Goal: Transaction & Acquisition: Purchase product/service

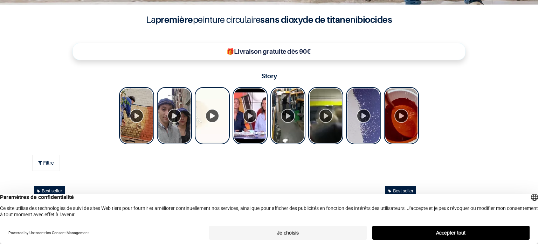
scroll to position [262, 0]
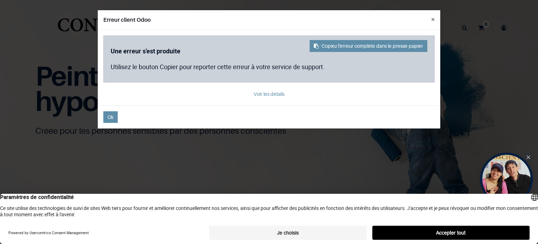
click at [322, 232] on button "Je choisis" at bounding box center [287, 232] width 157 height 14
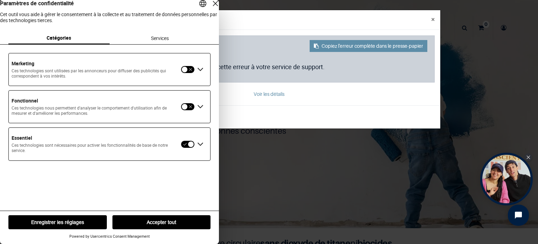
click at [87, 220] on button "Enregistrer les réglages" at bounding box center [57, 222] width 98 height 14
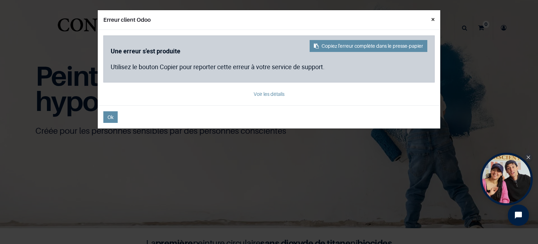
click at [434, 23] on button "×" at bounding box center [433, 19] width 15 height 18
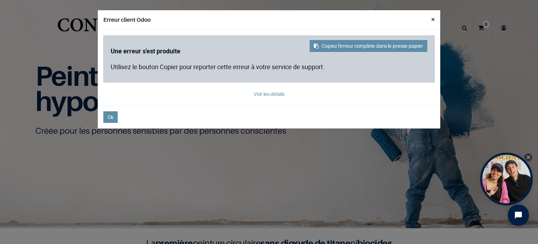
click at [432, 19] on button "×" at bounding box center [433, 19] width 15 height 18
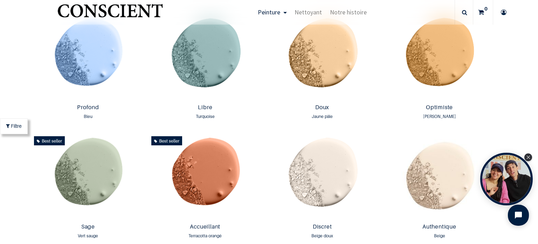
scroll to position [502, 0]
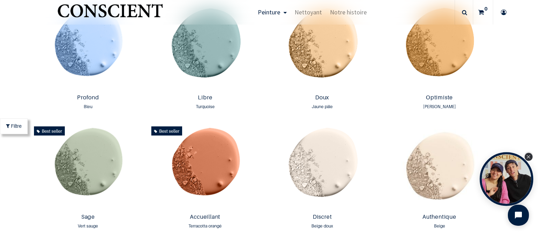
click at [530, 157] on icon "Close Tolstoy widget" at bounding box center [529, 157] width 4 height 4
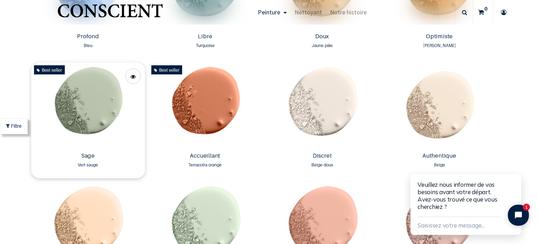
scroll to position [562, 0]
click at [96, 91] on img at bounding box center [88, 106] width 114 height 87
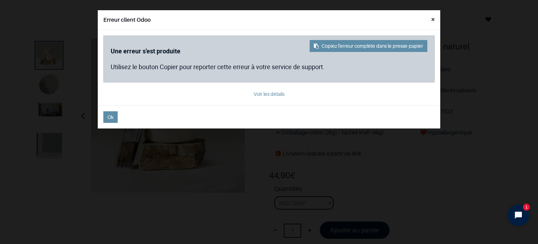
click at [434, 20] on button "×" at bounding box center [433, 19] width 15 height 18
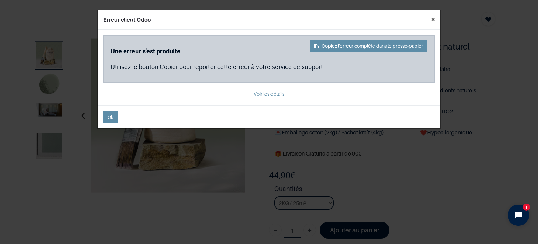
click at [433, 18] on button "×" at bounding box center [433, 19] width 15 height 18
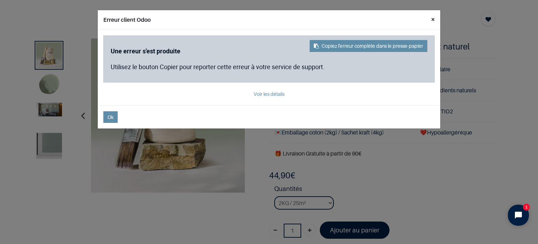
click at [432, 17] on button "×" at bounding box center [433, 19] width 15 height 18
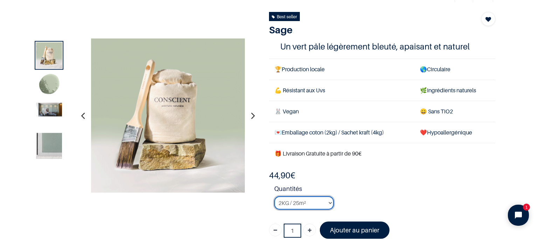
click at [330, 202] on select "2KG / 25m² 4KG / 50m² 8KG / 100m² Testeur" at bounding box center [304, 202] width 60 height 13
click at [346, 184] on strong "Quantités" at bounding box center [384, 190] width 221 height 12
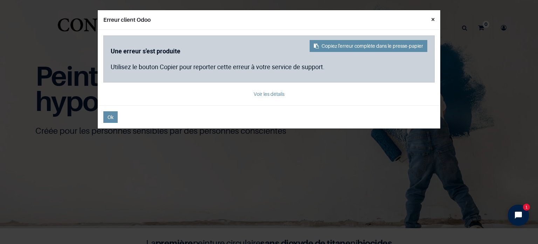
click at [435, 18] on button "×" at bounding box center [433, 19] width 15 height 18
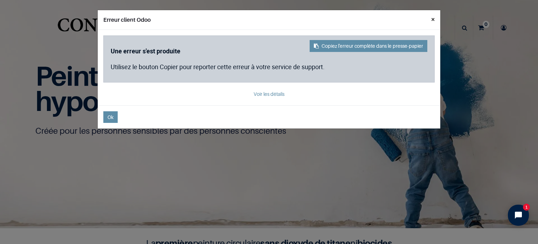
click at [434, 19] on button "×" at bounding box center [433, 19] width 15 height 18
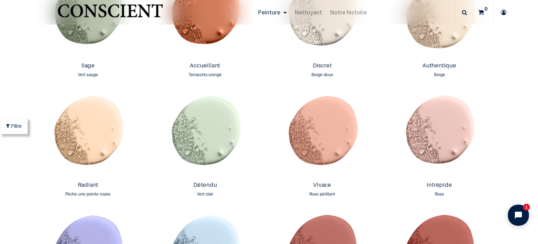
scroll to position [653, 0]
click at [389, 168] on img at bounding box center [440, 134] width 114 height 87
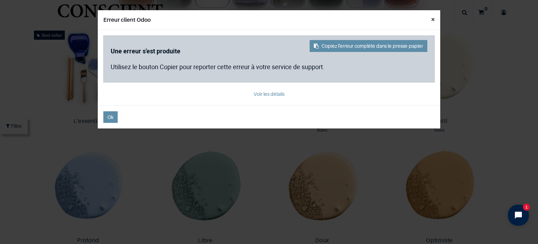
click at [431, 18] on button "×" at bounding box center [433, 19] width 15 height 18
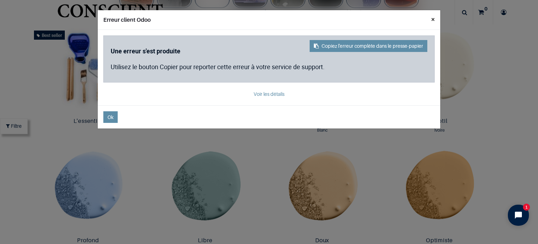
click at [433, 19] on button "×" at bounding box center [433, 19] width 15 height 18
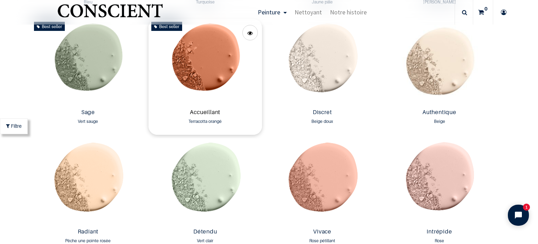
scroll to position [601, 0]
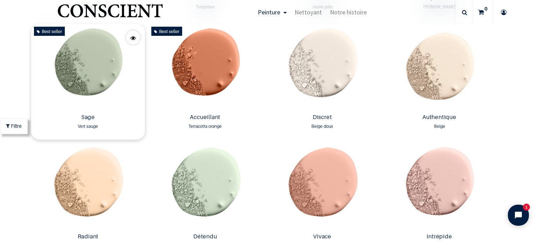
click at [91, 69] on img at bounding box center [88, 67] width 114 height 87
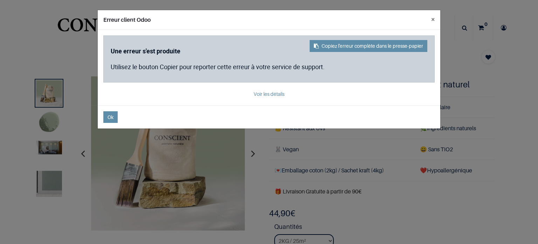
click at [51, 123] on div "Erreur client Odoo × Copiez l'erreur complète dans le presse-papier Une erreur …" at bounding box center [269, 122] width 538 height 244
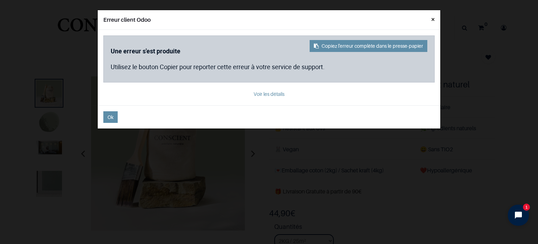
click at [431, 16] on button "×" at bounding box center [433, 19] width 15 height 18
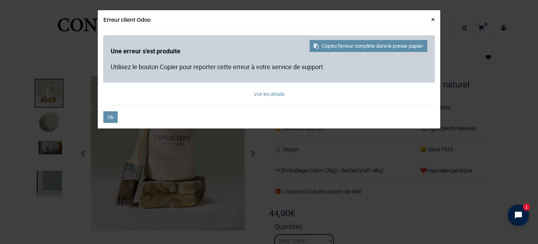
click at [433, 19] on button "×" at bounding box center [433, 19] width 15 height 18
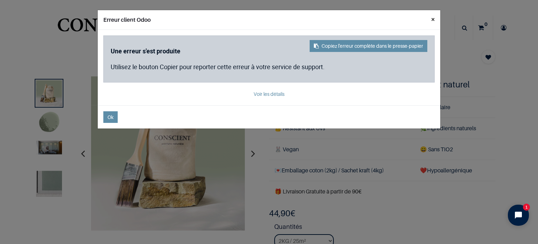
click at [432, 16] on button "×" at bounding box center [433, 19] width 15 height 18
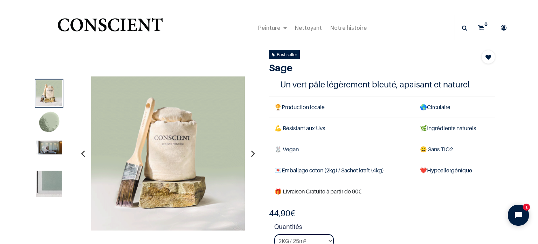
click at [49, 124] on img at bounding box center [49, 123] width 26 height 26
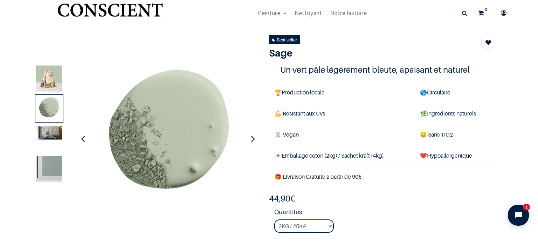
scroll to position [14, 0]
click at [94, 140] on img at bounding box center [168, 139] width 154 height 154
click at [84, 139] on icon "button" at bounding box center [83, 138] width 4 height 19
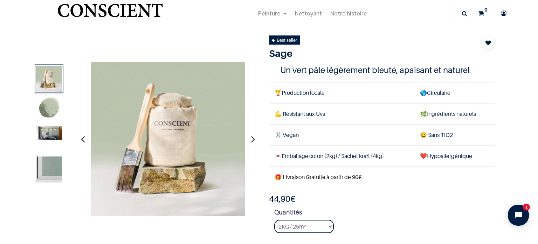
click at [255, 138] on button "button" at bounding box center [253, 139] width 11 height 26
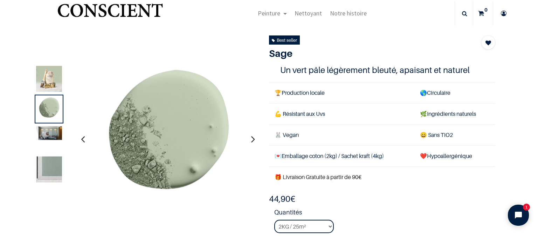
click at [255, 138] on button "button" at bounding box center [253, 139] width 11 height 26
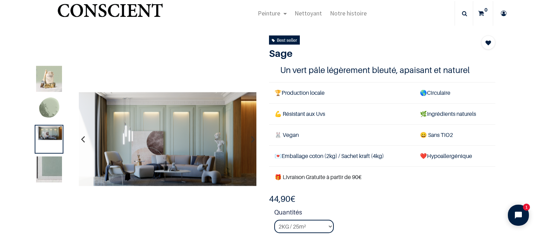
click at [56, 98] on img at bounding box center [49, 109] width 26 height 26
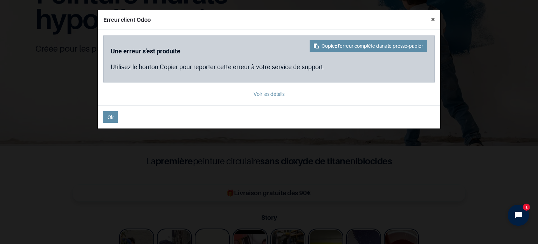
click at [433, 15] on button "×" at bounding box center [433, 19] width 15 height 18
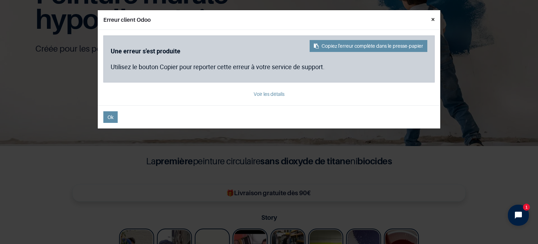
click at [434, 19] on button "×" at bounding box center [433, 19] width 15 height 18
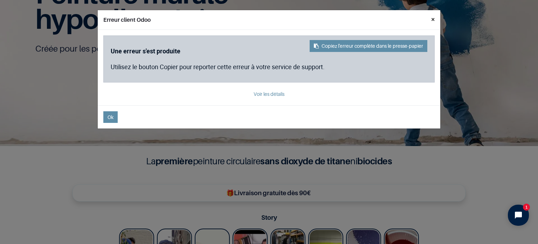
click at [431, 16] on button "×" at bounding box center [433, 19] width 15 height 18
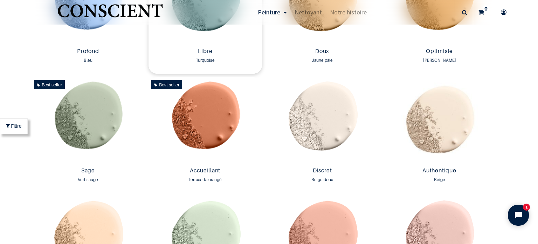
scroll to position [547, 0]
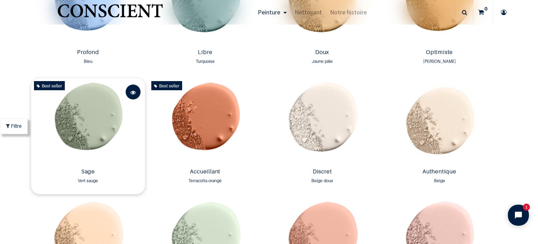
click at [136, 92] on span at bounding box center [133, 91] width 6 height 15
click at [109, 115] on img at bounding box center [88, 121] width 114 height 87
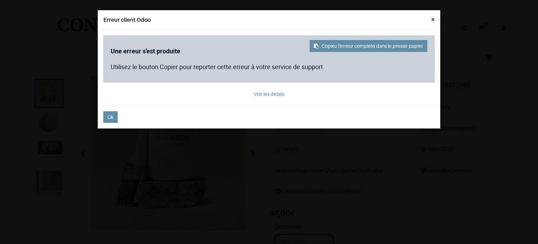
click at [431, 21] on button "×" at bounding box center [433, 19] width 15 height 18
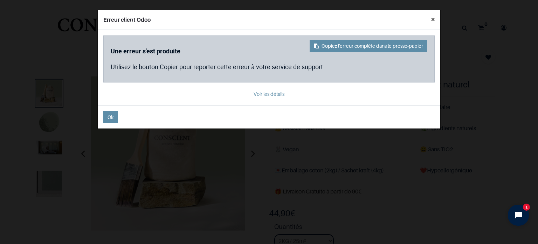
click at [432, 19] on button "×" at bounding box center [433, 19] width 15 height 18
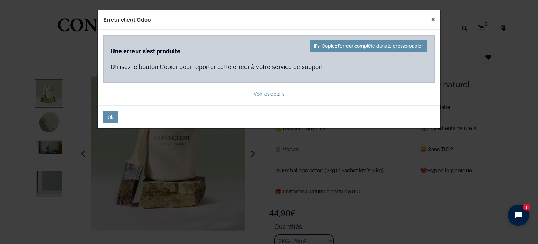
click at [434, 18] on button "×" at bounding box center [433, 19] width 15 height 18
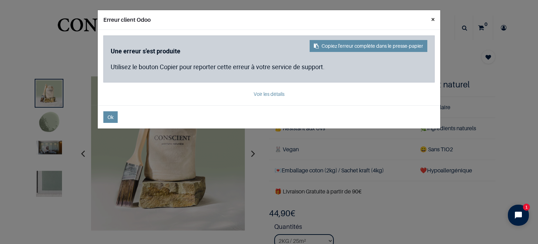
click at [432, 19] on button "×" at bounding box center [433, 19] width 15 height 18
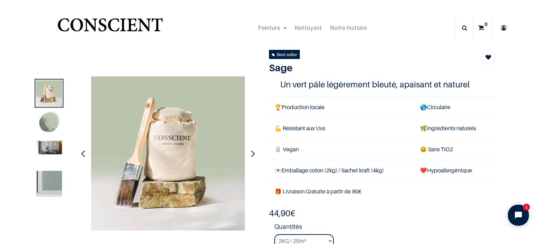
click at [47, 121] on img at bounding box center [49, 123] width 26 height 26
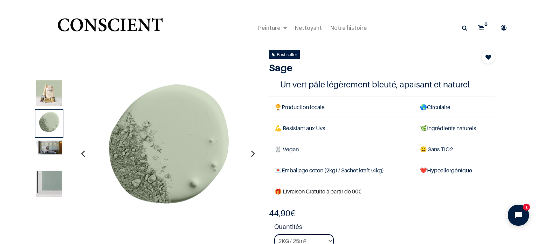
click at [82, 151] on icon "button" at bounding box center [83, 153] width 4 height 19
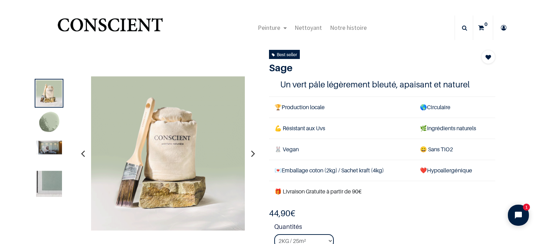
click at [40, 191] on img at bounding box center [49, 184] width 26 height 26
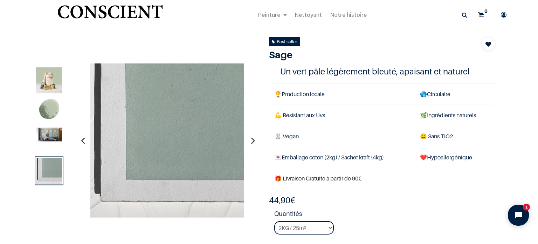
scroll to position [14, 0]
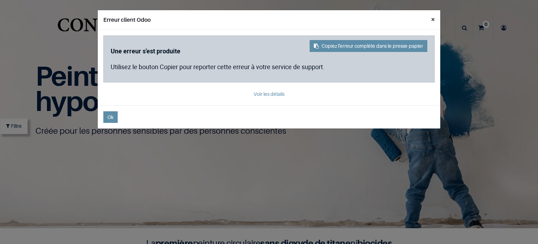
click at [435, 20] on button "×" at bounding box center [433, 19] width 15 height 18
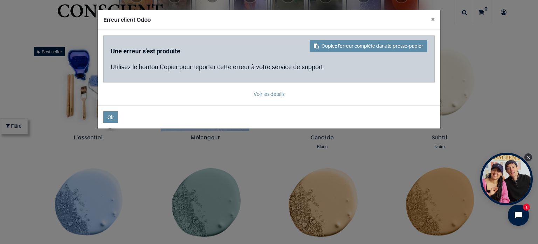
scroll to position [359, 0]
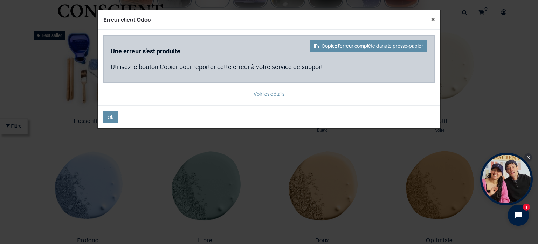
click at [432, 22] on button "×" at bounding box center [433, 19] width 15 height 18
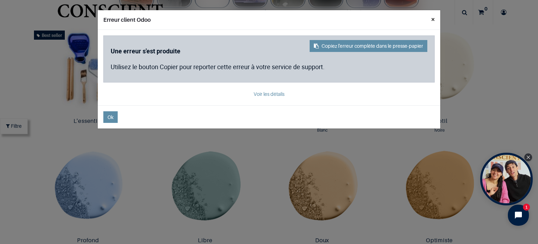
click at [434, 21] on button "×" at bounding box center [433, 19] width 15 height 18
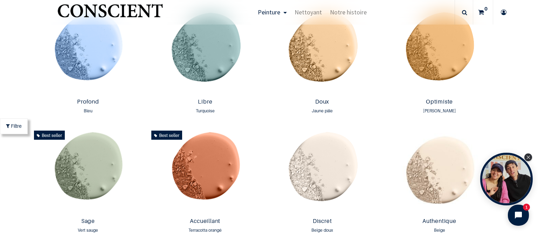
scroll to position [500, 0]
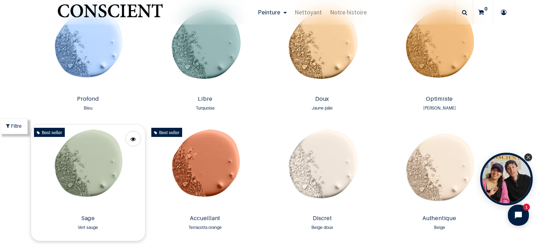
click at [83, 180] on img at bounding box center [88, 168] width 114 height 87
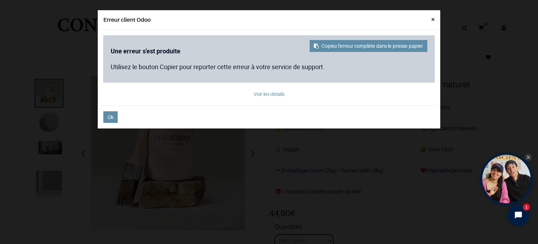
click at [435, 19] on button "×" at bounding box center [433, 19] width 15 height 18
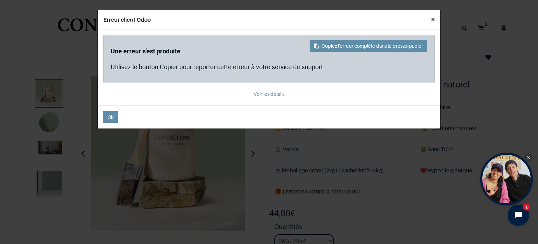
click at [430, 19] on button "×" at bounding box center [433, 19] width 15 height 18
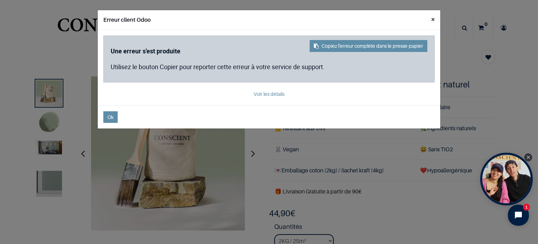
click at [431, 17] on button "×" at bounding box center [433, 19] width 15 height 18
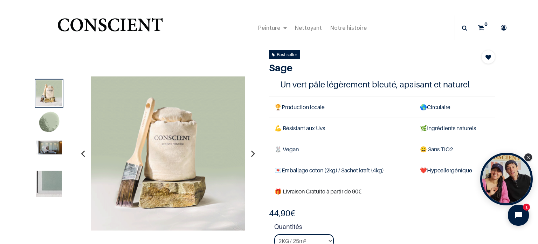
click at [47, 182] on img at bounding box center [49, 184] width 26 height 26
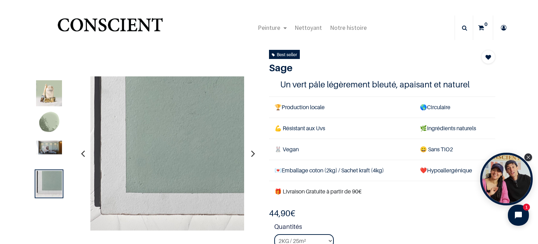
click at [401, 228] on strong "Quantités" at bounding box center [384, 227] width 221 height 12
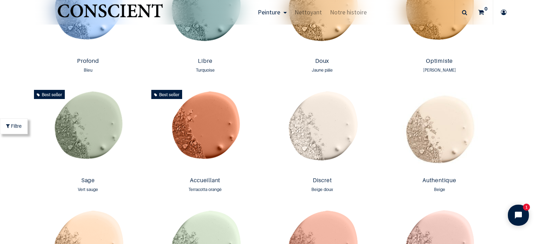
scroll to position [554, 0]
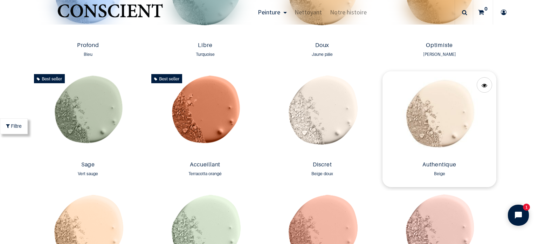
click at [423, 115] on img at bounding box center [440, 114] width 114 height 87
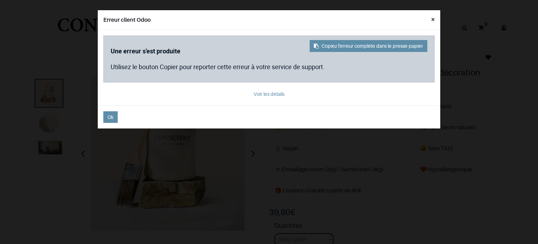
click at [431, 17] on button "×" at bounding box center [433, 19] width 15 height 18
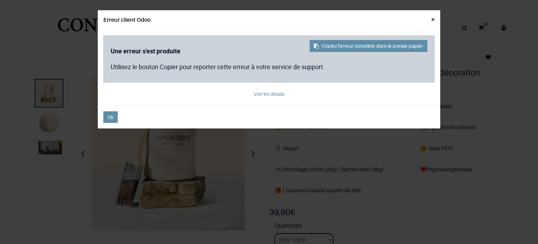
click at [433, 19] on button "×" at bounding box center [433, 19] width 15 height 18
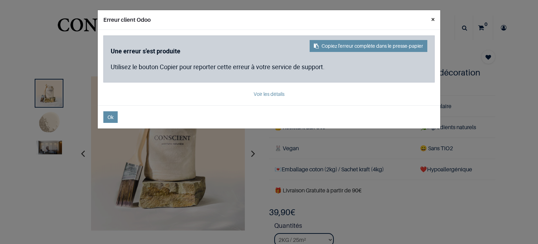
click at [433, 19] on button "×" at bounding box center [433, 19] width 15 height 18
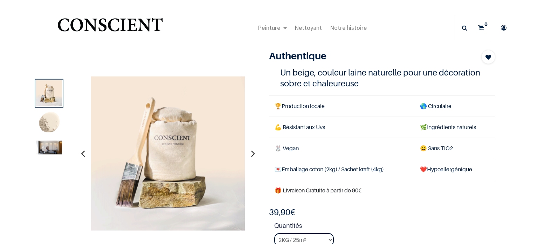
click at [250, 152] on button "button" at bounding box center [253, 153] width 11 height 26
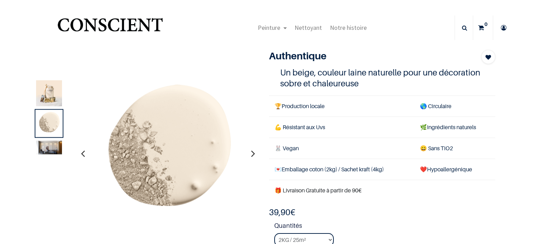
click at [250, 152] on button "button" at bounding box center [253, 153] width 11 height 26
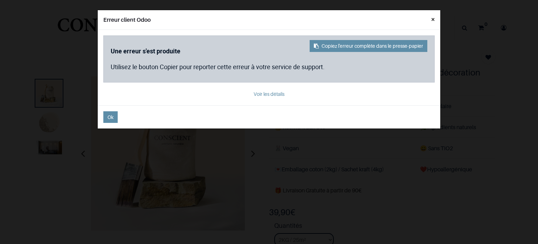
click at [434, 20] on button "×" at bounding box center [433, 19] width 15 height 18
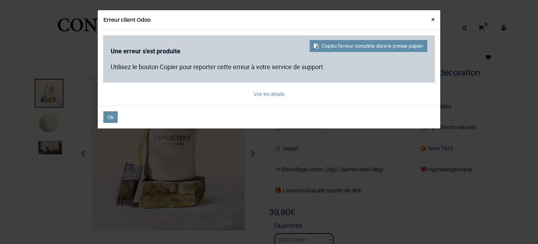
click at [434, 20] on button "×" at bounding box center [433, 19] width 15 height 18
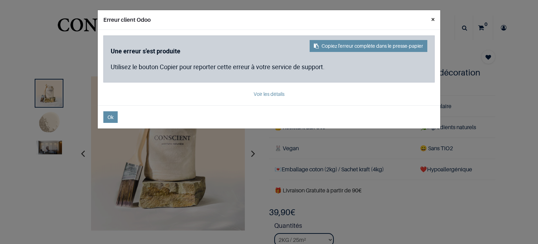
click at [433, 17] on button "×" at bounding box center [433, 19] width 15 height 18
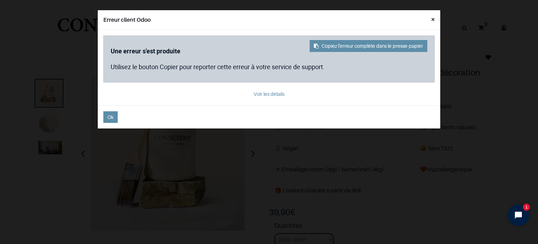
click at [433, 19] on button "×" at bounding box center [433, 19] width 15 height 18
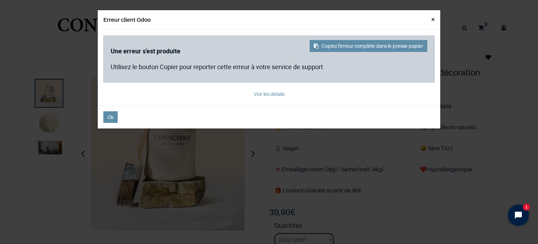
click at [430, 19] on button "×" at bounding box center [433, 19] width 15 height 18
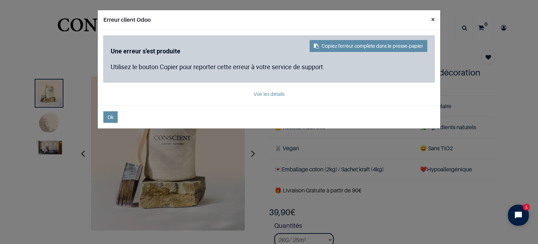
click at [433, 21] on button "×" at bounding box center [433, 19] width 15 height 18
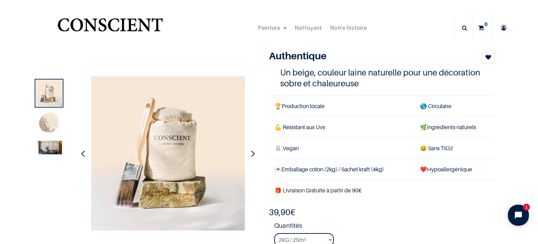
click at [55, 122] on img at bounding box center [49, 123] width 26 height 26
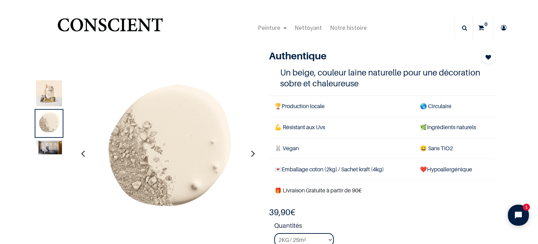
click at [45, 143] on img at bounding box center [49, 148] width 26 height 14
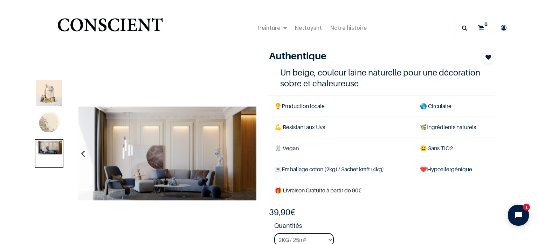
click at [49, 94] on img at bounding box center [49, 93] width 26 height 26
